Goal: Navigation & Orientation: Go to known website

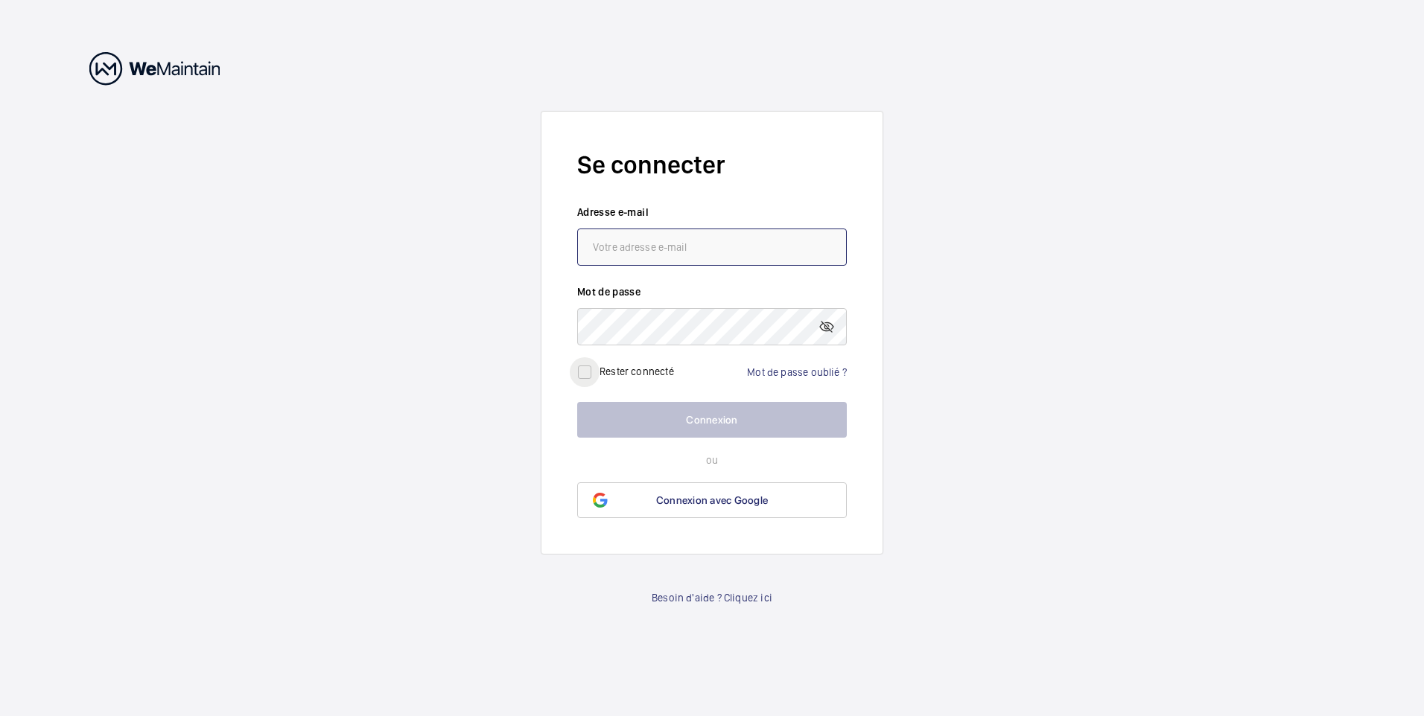
type input "[EMAIL_ADDRESS][DOMAIN_NAME]"
click at [583, 375] on input "checkbox" at bounding box center [585, 372] width 30 height 30
checkbox input "true"
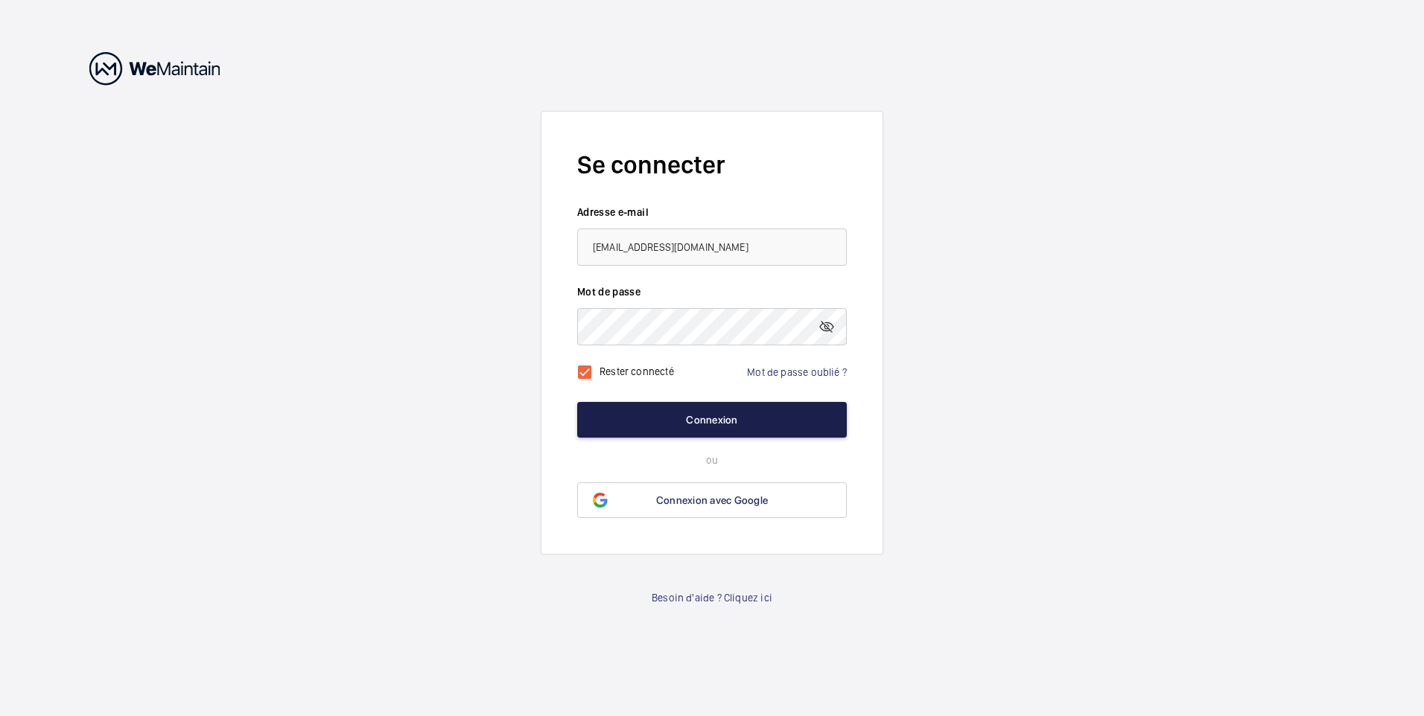
click at [743, 414] on button "Connexion" at bounding box center [712, 420] width 270 height 36
